Goal: Transaction & Acquisition: Purchase product/service

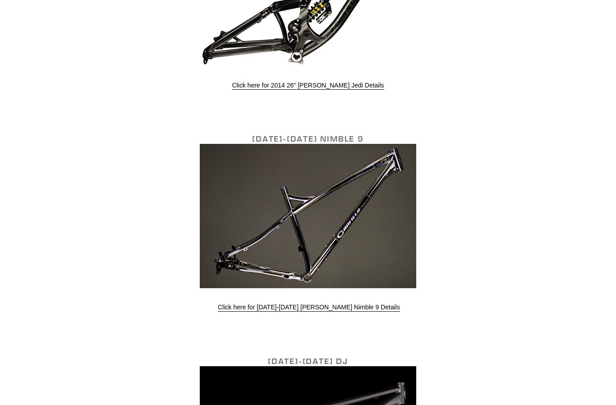
scroll to position [2468, 0]
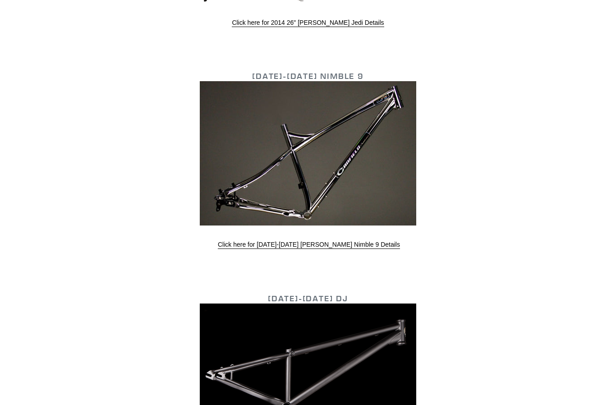
click at [390, 166] on img at bounding box center [308, 153] width 216 height 144
click at [350, 243] on link "Click here for 2013-2015 Canfield Nimble 9 Details" at bounding box center [309, 245] width 182 height 8
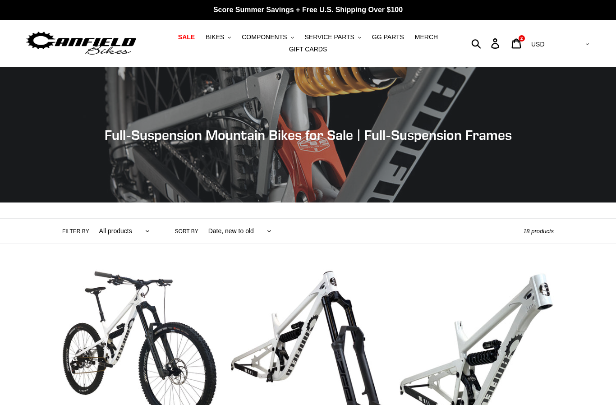
click at [218, 37] on span "BIKES" at bounding box center [215, 37] width 18 height 8
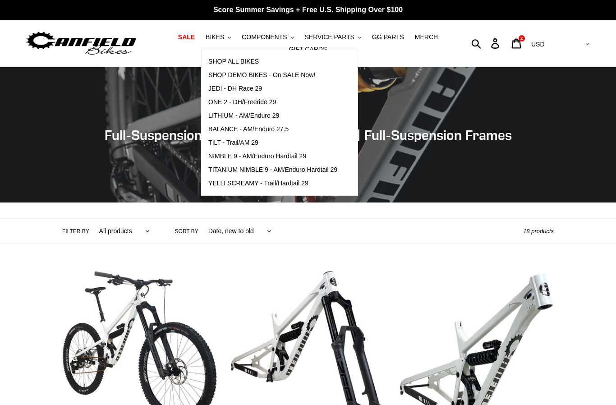
click at [274, 40] on span "COMPONENTS" at bounding box center [264, 37] width 45 height 8
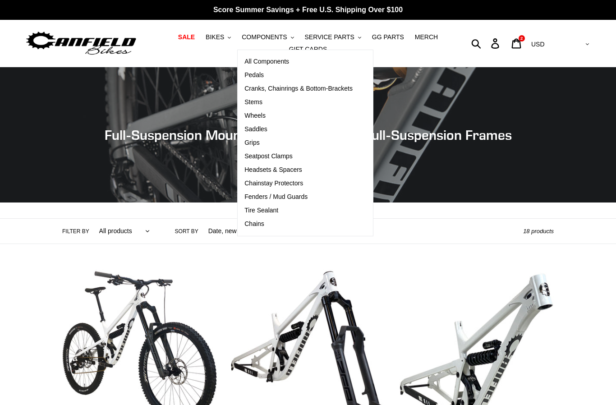
click at [216, 40] on span "BIKES" at bounding box center [215, 37] width 18 height 8
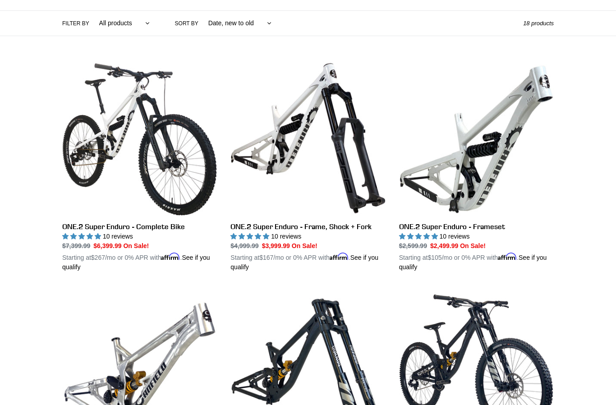
scroll to position [201, 0]
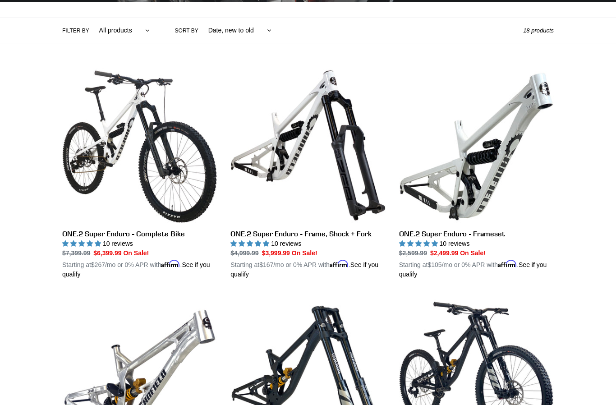
click at [499, 172] on link "ONE.2 Super Enduro - Frameset" at bounding box center [476, 173] width 155 height 211
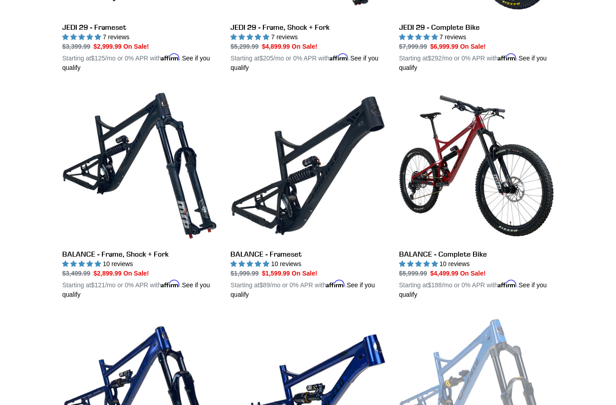
scroll to position [634, 0]
click at [317, 194] on link "BALANCE - Frameset" at bounding box center [307, 193] width 155 height 211
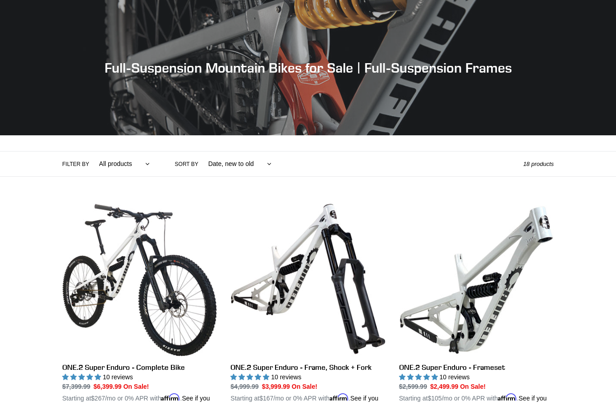
scroll to position [667, 0]
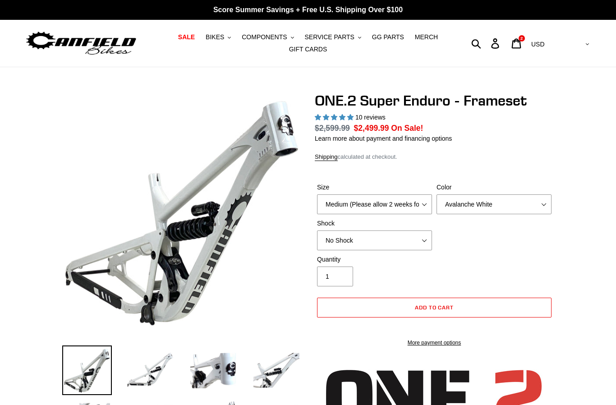
select select "highest-rating"
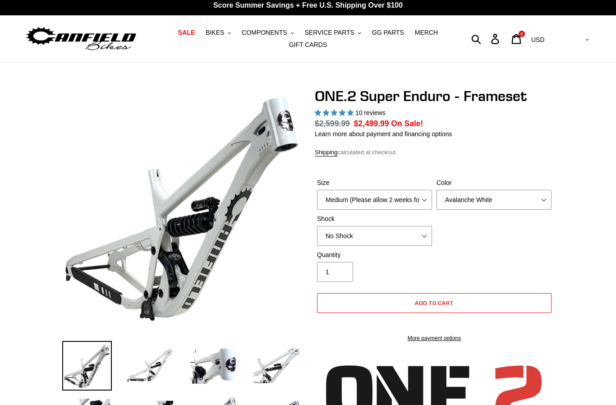
scroll to position [5, 0]
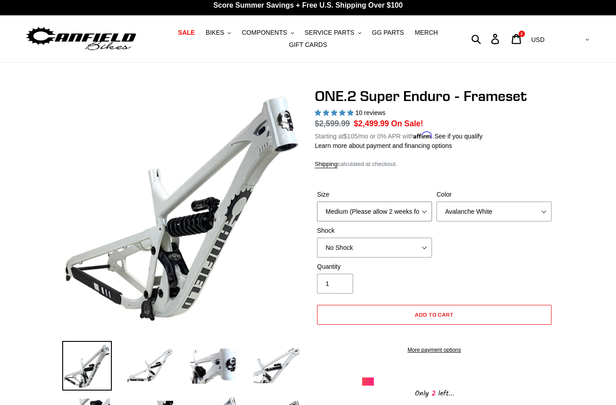
click at [412, 211] on select "Medium (Please allow 2 weeks for delivery) Large (Sold Out)" at bounding box center [374, 212] width 115 height 20
click at [496, 210] on select "Avalanche White Bentonite Grey" at bounding box center [493, 212] width 115 height 20
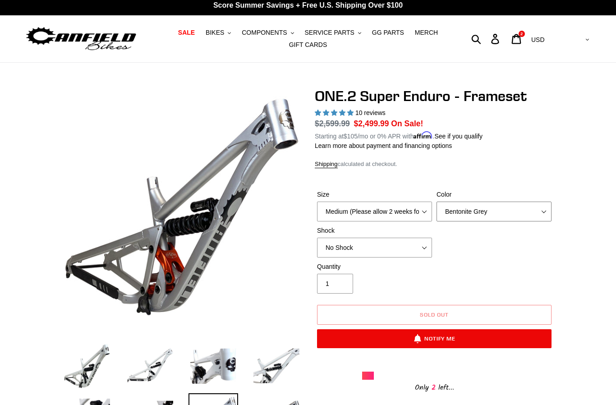
click at [507, 216] on select "Avalanche White Bentonite Grey" at bounding box center [493, 212] width 115 height 20
select select "Avalanche White"
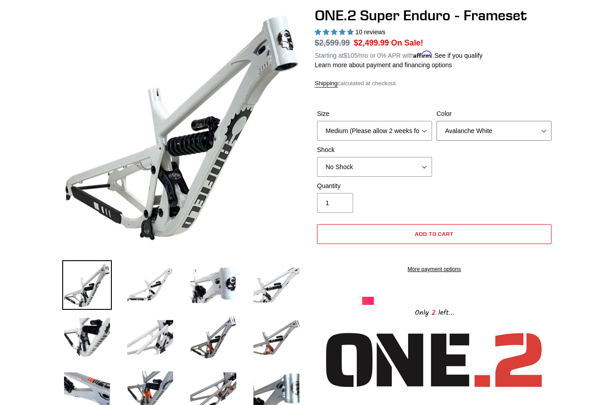
scroll to position [85, 0]
click at [404, 165] on select "No Shock RockShox Vivid Coil" at bounding box center [374, 167] width 115 height 20
click at [405, 161] on select "No Shock RockShox Vivid Coil" at bounding box center [374, 167] width 115 height 20
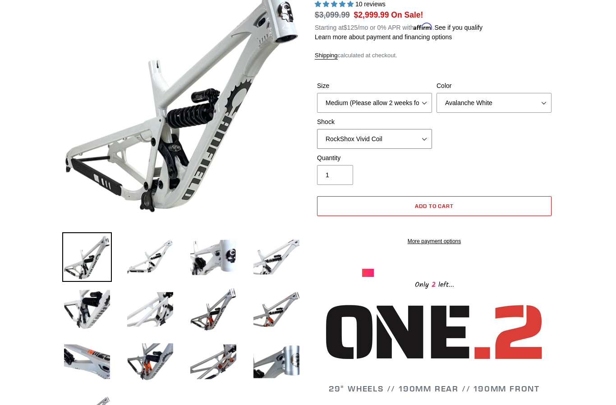
scroll to position [70, 0]
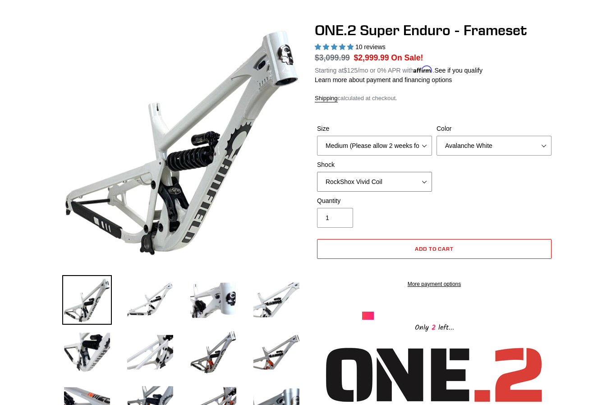
click at [393, 185] on select "No Shock RockShox Vivid Coil" at bounding box center [374, 182] width 115 height 20
click at [388, 183] on select "No Shock RockShox Vivid Coil" at bounding box center [374, 182] width 115 height 20
click at [381, 181] on select "No Shock RockShox Vivid Coil" at bounding box center [374, 182] width 115 height 20
select select "No Shock"
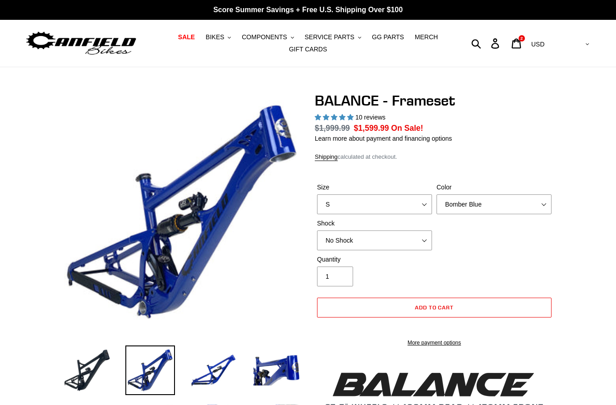
select select "highest-rating"
click at [96, 358] on img at bounding box center [87, 370] width 50 height 50
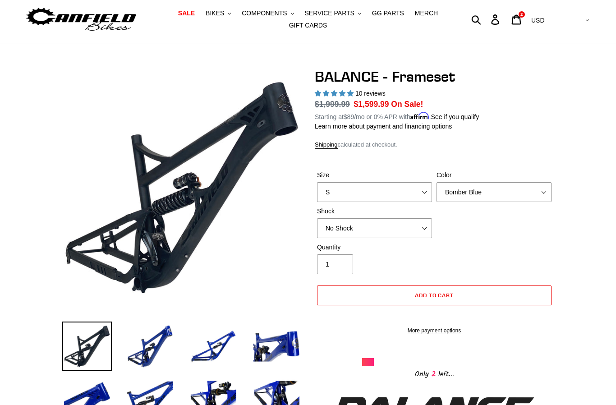
scroll to position [25, 0]
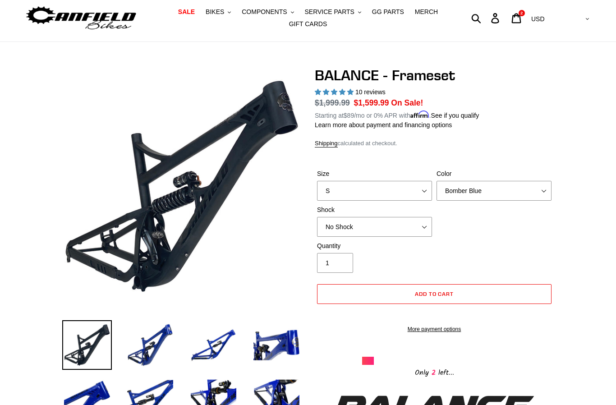
click at [416, 242] on label "Quantity" at bounding box center [374, 246] width 115 height 9
click at [353, 253] on input "1" at bounding box center [335, 263] width 36 height 20
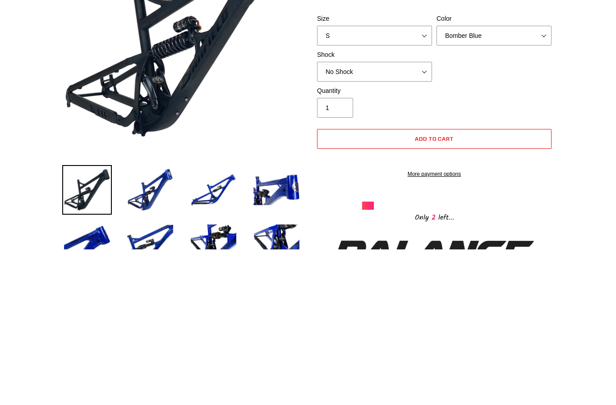
click at [536, 326] on link "More payment options" at bounding box center [434, 330] width 234 height 8
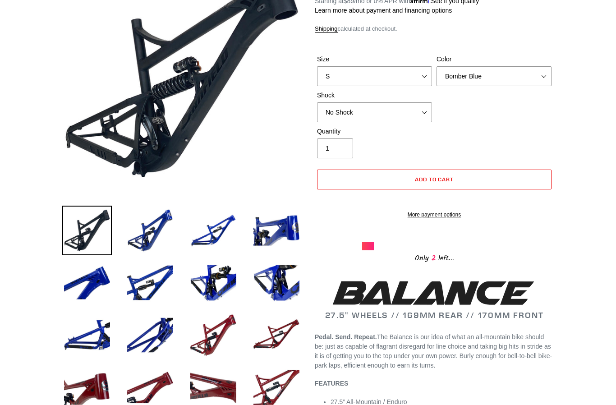
scroll to position [127, 0]
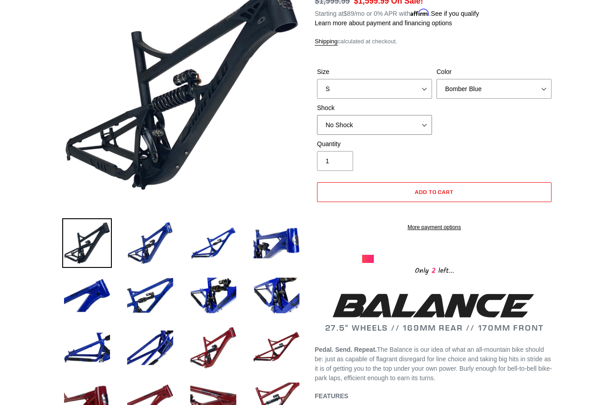
click at [397, 135] on select "No Shock Cane Creek Kitsuma Air Öhlins TTX2 Air EXT Storia V3-S" at bounding box center [374, 125] width 115 height 20
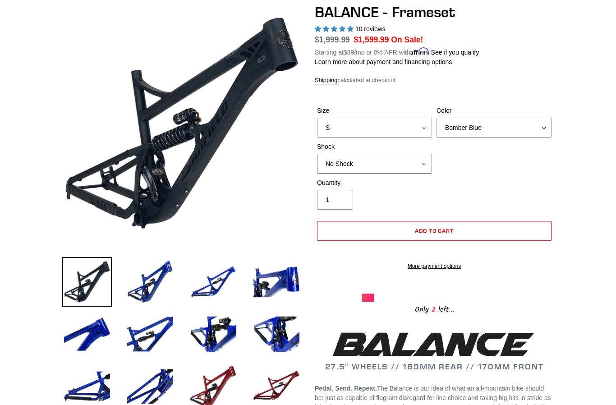
click at [383, 158] on select "No Shock Cane Creek Kitsuma Air Öhlins TTX2 Air EXT Storia V3-S" at bounding box center [374, 164] width 115 height 20
click at [423, 163] on select "No Shock Cane Creek Kitsuma Air Öhlins TTX2 Air EXT Storia V3-S" at bounding box center [374, 164] width 115 height 20
click at [412, 160] on select "No Shock Cane Creek Kitsuma Air Öhlins TTX2 Air EXT Storia V3-S" at bounding box center [374, 164] width 115 height 20
select select "No Shock"
